Goal: Task Accomplishment & Management: Use online tool/utility

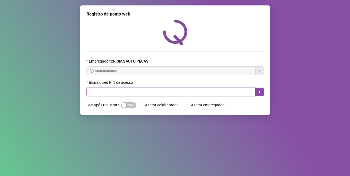
drag, startPoint x: 156, startPoint y: 94, endPoint x: 119, endPoint y: 108, distance: 40.1
click at [153, 94] on input "text" at bounding box center [171, 92] width 169 height 9
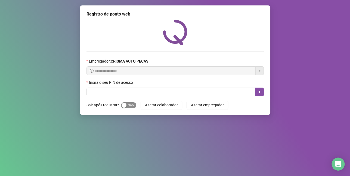
click at [129, 105] on span "Sim Não" at bounding box center [128, 105] width 15 height 6
click at [121, 102] on button "Sim Não" at bounding box center [128, 105] width 15 height 6
click at [130, 104] on span "Sim Não" at bounding box center [128, 105] width 15 height 6
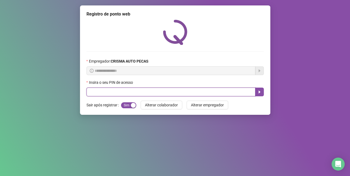
click at [127, 90] on input "text" at bounding box center [171, 92] width 169 height 9
type input "*****"
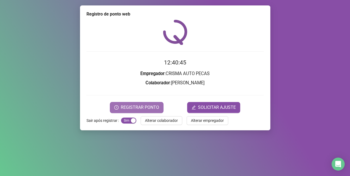
click at [147, 104] on span "REGISTRAR PONTO" at bounding box center [140, 107] width 38 height 7
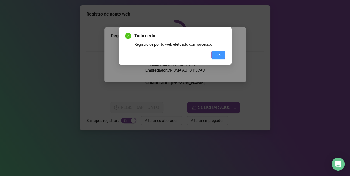
click at [212, 55] on button "OK" at bounding box center [219, 55] width 14 height 9
